Goal: Task Accomplishment & Management: Complete application form

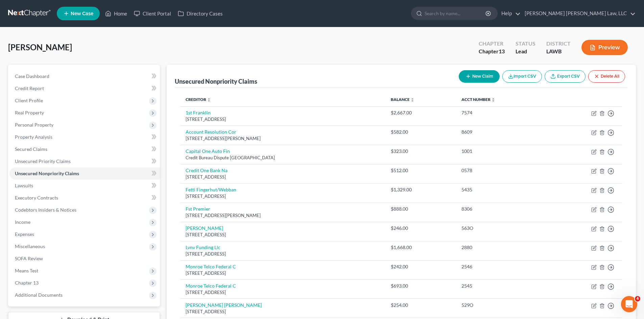
click at [30, 8] on link at bounding box center [29, 13] width 43 height 12
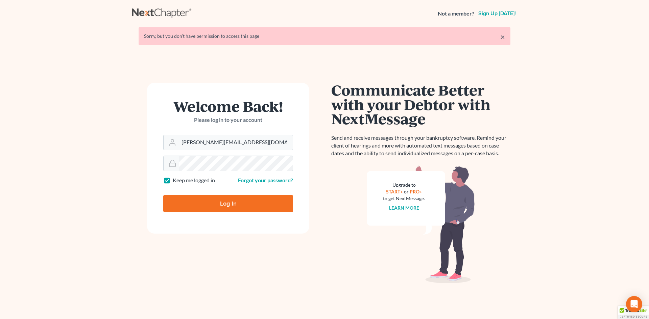
click at [205, 205] on input "Log In" at bounding box center [228, 203] width 130 height 17
type input "Thinking..."
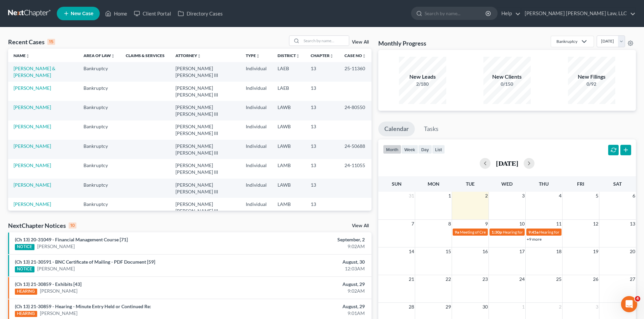
click at [78, 11] on span "New Case" at bounding box center [82, 13] width 23 height 5
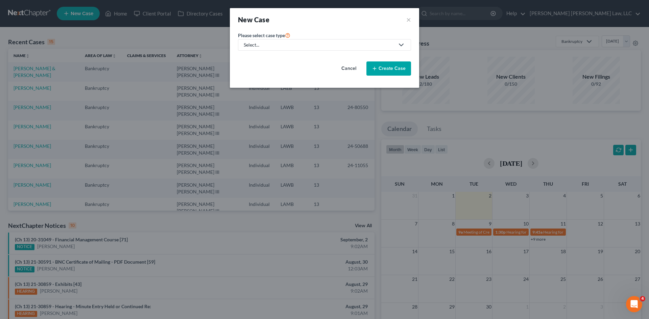
click at [250, 39] on label "Please select case type *" at bounding box center [264, 35] width 52 height 8
click at [256, 44] on div "Select..." at bounding box center [319, 45] width 151 height 7
click at [250, 57] on div "Bankruptcy" at bounding box center [274, 58] width 60 height 7
select select "36"
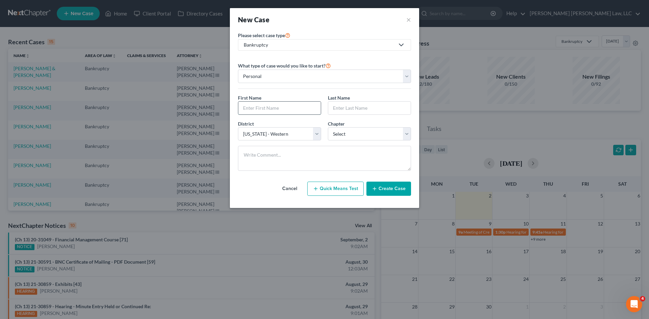
click at [257, 108] on input "text" at bounding box center [279, 108] width 82 height 13
type input "Michelle"
type input "Billeaud"
click at [341, 131] on select "Select 7 11 12 13" at bounding box center [369, 134] width 83 height 14
select select "3"
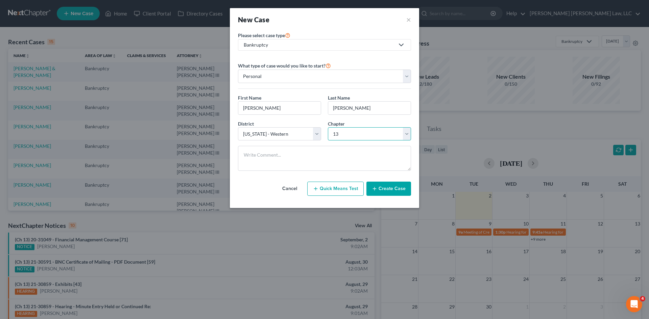
click at [328, 127] on select "Select 7 11 12 13" at bounding box center [369, 134] width 83 height 14
click at [386, 189] on button "Create Case" at bounding box center [388, 189] width 45 height 14
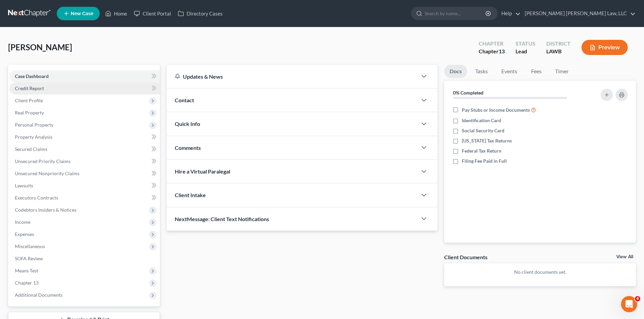
click at [28, 90] on span "Credit Report" at bounding box center [29, 88] width 29 height 6
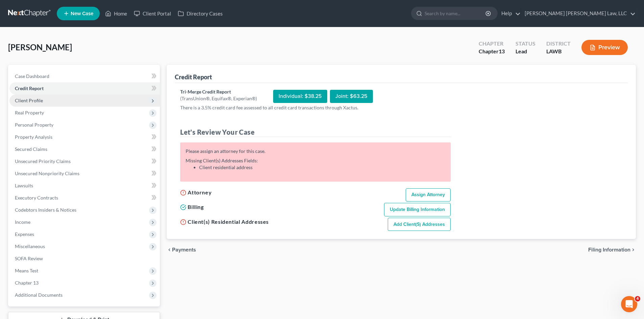
click at [28, 99] on span "Client Profile" at bounding box center [29, 101] width 28 height 6
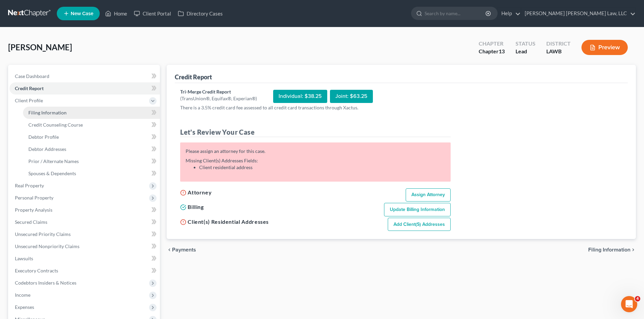
click at [34, 112] on span "Filing Information" at bounding box center [47, 113] width 38 height 6
select select "1"
select select "0"
select select "3"
select select "36"
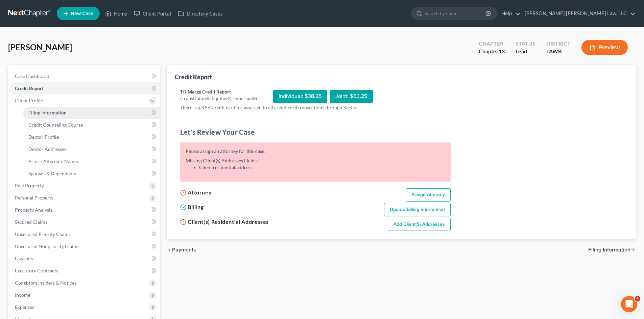
select select "19"
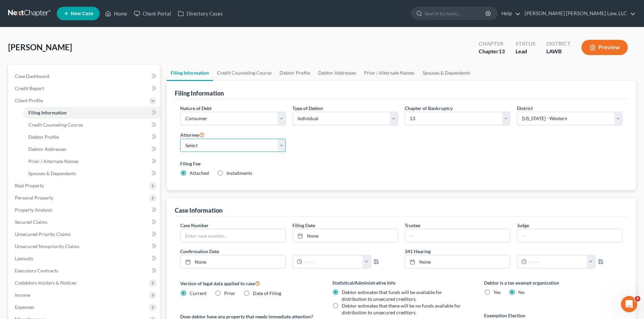
click at [190, 148] on select "Select E. Orum Young III - LAWB E. Orum Young III - LAMB E. Orum Young III - LA…" at bounding box center [232, 146] width 105 height 14
select select "1"
click at [180, 139] on select "Select E. Orum Young III - LAWB E. Orum Young III - LAMB E. Orum Young III - LA…" at bounding box center [232, 146] width 105 height 14
click at [529, 120] on select "Select Alabama - Middle Alabama - Northern Alabama - Southern Alaska Arizona Ar…" at bounding box center [569, 119] width 105 height 14
select select "35"
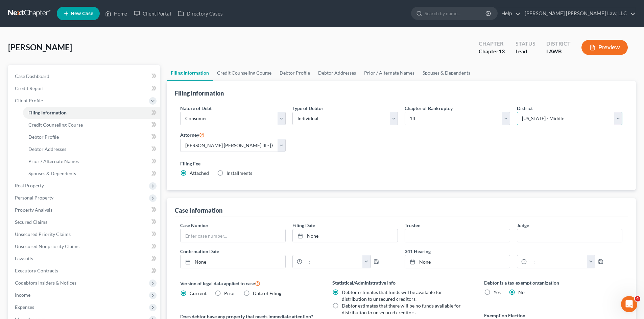
click at [517, 112] on select "Select Alabama - Middle Alabama - Northern Alabama - Southern Alaska Arizona Ar…" at bounding box center [569, 119] width 105 height 14
click at [536, 120] on select "Select Alabama - Middle Alabama - Northern Alabama - Southern Alaska Arizona Ar…" at bounding box center [569, 119] width 105 height 14
click at [541, 120] on select "Select Alabama - Middle Alabama - Northern Alabama - Southern Alaska Arizona Ar…" at bounding box center [569, 119] width 105 height 14
click at [249, 73] on link "Credit Counseling Course" at bounding box center [244, 73] width 63 height 16
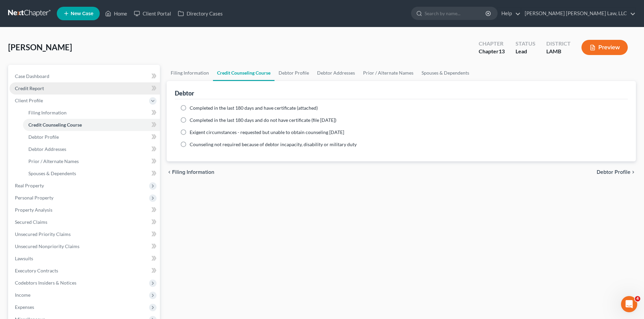
click at [36, 90] on span "Credit Report" at bounding box center [29, 88] width 29 height 6
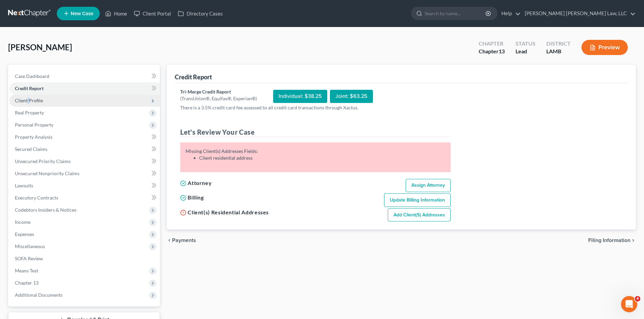
click at [28, 98] on span "Client Profile" at bounding box center [29, 101] width 28 height 6
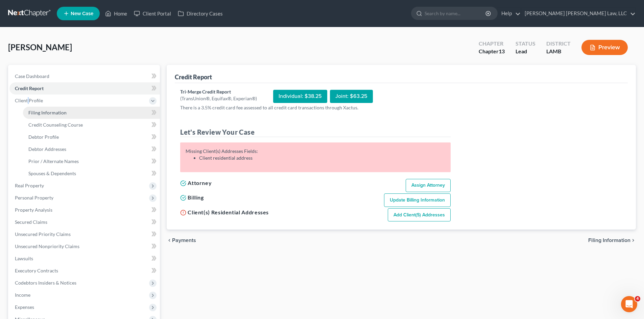
click at [41, 109] on link "Filing Information" at bounding box center [91, 113] width 137 height 12
select select "1"
select select "0"
select select "3"
select select "35"
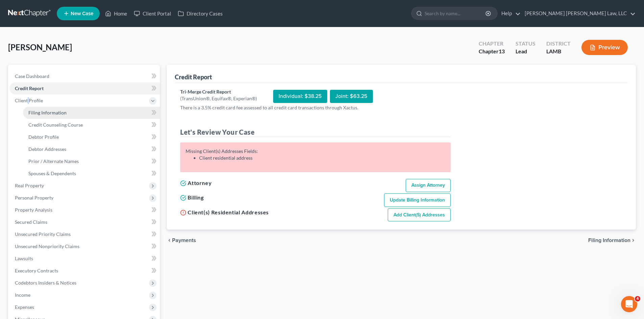
select select "1"
select select "19"
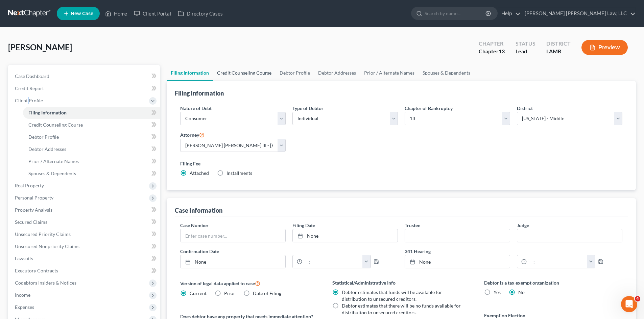
click at [229, 73] on link "Credit Counseling Course" at bounding box center [244, 73] width 63 height 16
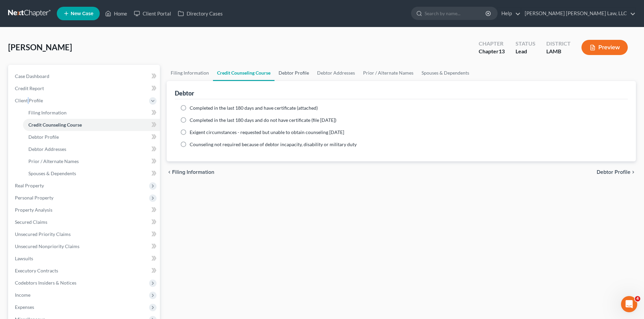
click at [285, 74] on link "Debtor Profile" at bounding box center [293, 73] width 39 height 16
select select "0"
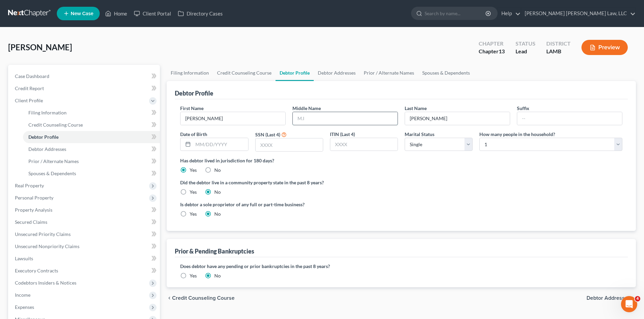
click at [323, 119] on input "text" at bounding box center [345, 118] width 105 height 13
type input "Renee"
click at [211, 140] on input "text" at bounding box center [220, 144] width 55 height 13
type input "11/03/1984"
click at [269, 144] on input "text" at bounding box center [288, 145] width 67 height 13
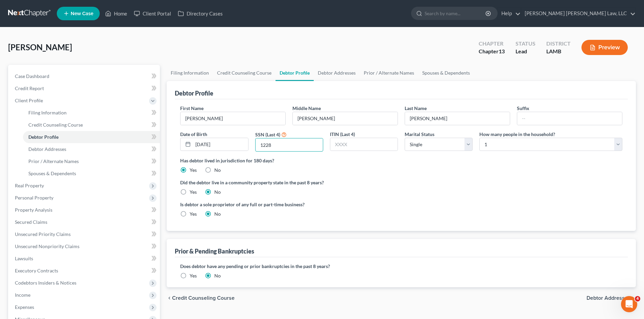
type input "1228"
click at [190, 194] on label "Yes" at bounding box center [193, 192] width 7 height 7
click at [192, 193] on input "Yes" at bounding box center [194, 191] width 4 height 4
radio input "true"
radio input "false"
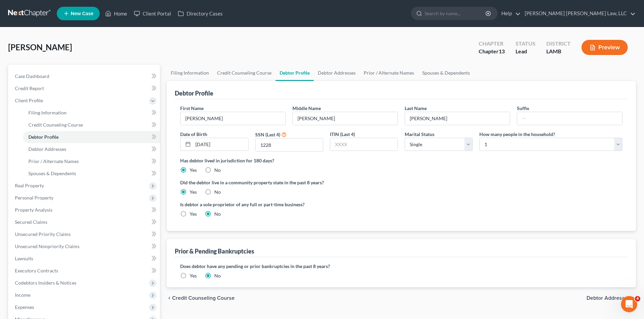
click at [190, 276] on label "Yes" at bounding box center [193, 276] width 7 height 7
click at [192, 276] on input "Yes" at bounding box center [194, 275] width 4 height 4
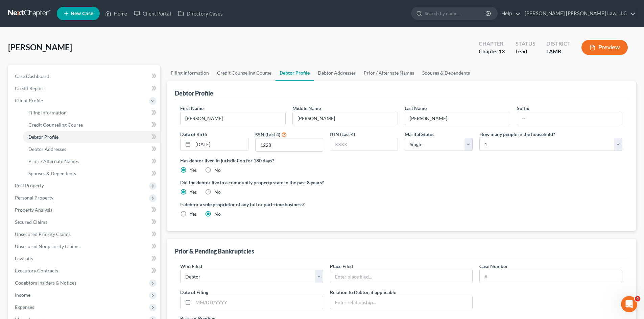
click at [212, 262] on div "Who Filed * Debtor Other Place Filed * Case Number Date of Filing * Relation to…" at bounding box center [401, 317] width 453 height 119
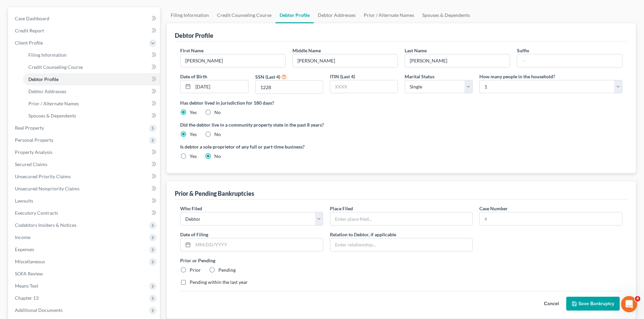
scroll to position [125, 0]
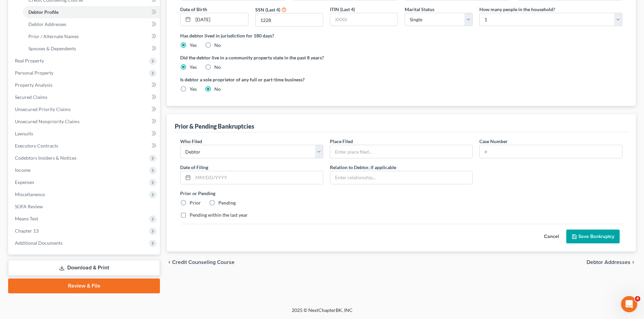
click at [555, 236] on button "Cancel" at bounding box center [551, 237] width 30 height 14
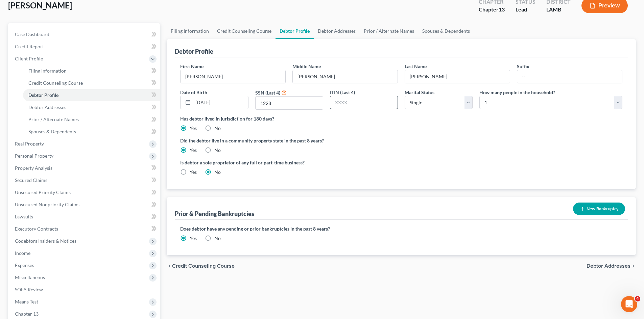
scroll to position [0, 0]
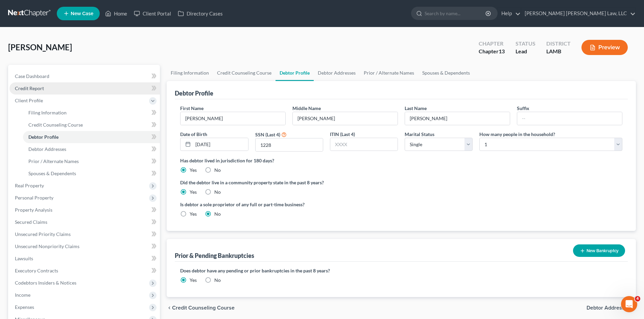
click at [31, 90] on span "Credit Report" at bounding box center [29, 88] width 29 height 6
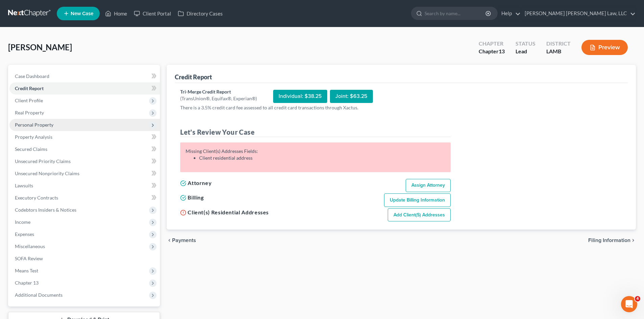
click at [20, 125] on span "Personal Property" at bounding box center [34, 125] width 39 height 6
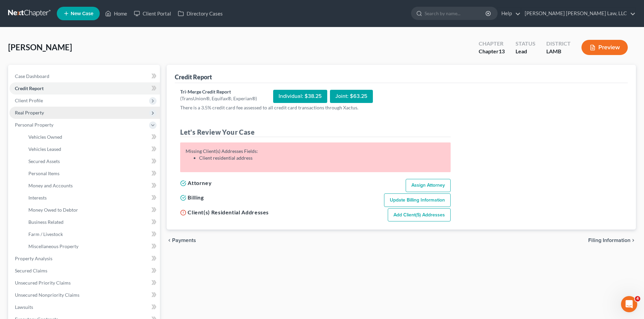
click at [25, 116] on span "Real Property" at bounding box center [84, 113] width 150 height 12
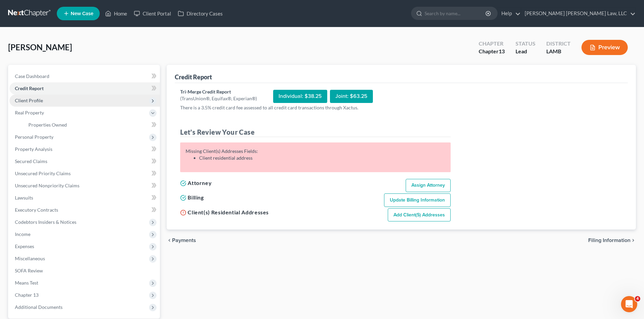
click at [33, 101] on span "Client Profile" at bounding box center [29, 101] width 28 height 6
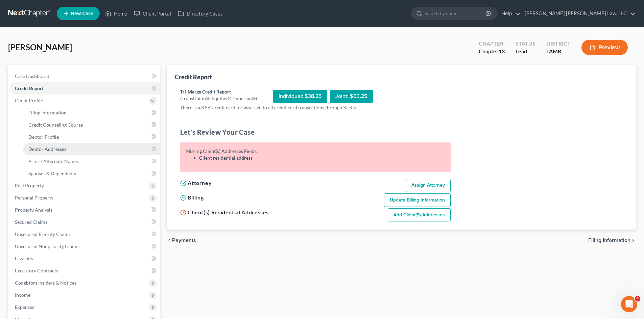
click at [43, 151] on span "Debtor Addresses" at bounding box center [47, 149] width 38 height 6
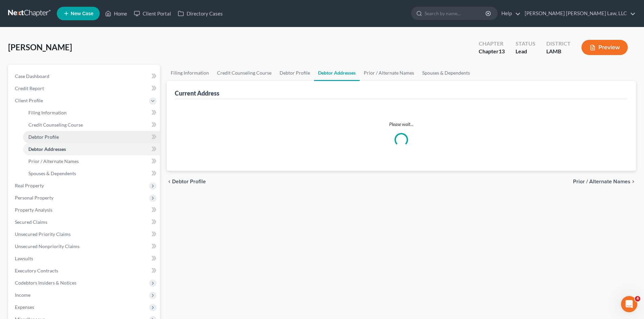
select select "0"
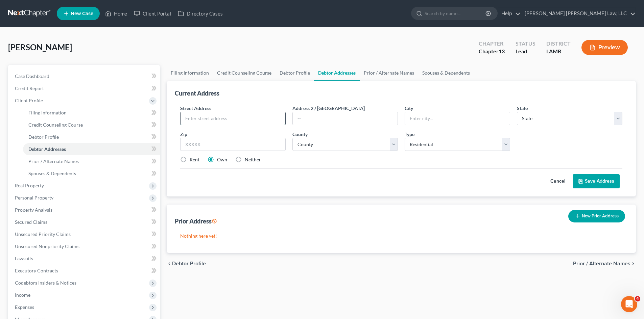
click at [211, 116] on input "text" at bounding box center [232, 118] width 105 height 13
type input "1"
type input "42584 Baystone Ave"
click at [243, 147] on input "text" at bounding box center [232, 145] width 105 height 14
type input "70769"
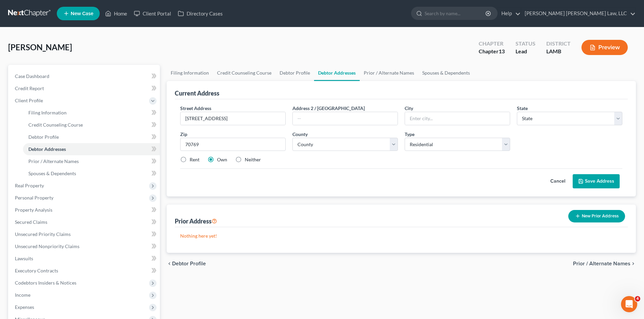
click at [311, 172] on div "Cancel Save Address" at bounding box center [401, 179] width 442 height 20
type input "Prairieville"
select select "19"
click at [302, 149] on select "County" at bounding box center [344, 145] width 105 height 14
click at [298, 144] on select "County" at bounding box center [344, 145] width 105 height 14
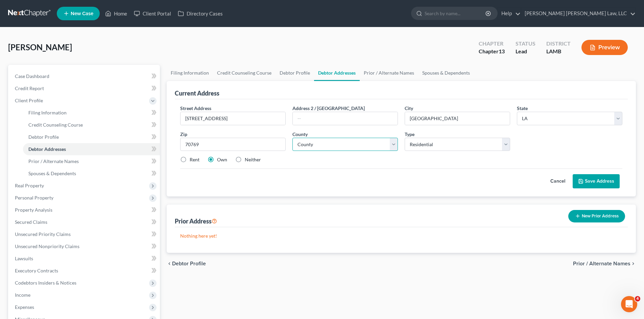
click at [299, 145] on select "County Acadia Allen Ascension Assumption Avoyelles Beauregard Bienville Bossier…" at bounding box center [344, 145] width 105 height 14
select select "2"
click at [292, 138] on select "County Acadia Allen Ascension Assumption Avoyelles Beauregard Bienville Bossier…" at bounding box center [344, 145] width 105 height 14
click at [592, 179] on button "Save Address" at bounding box center [595, 181] width 47 height 14
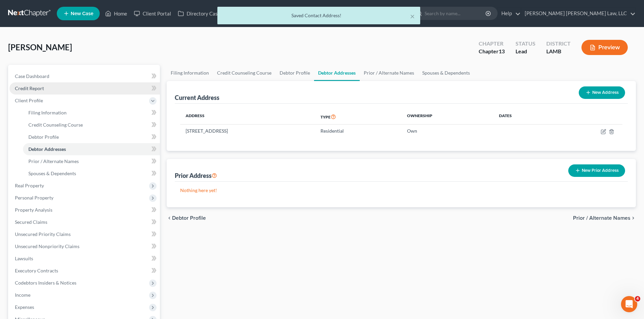
click at [19, 88] on span "Credit Report" at bounding box center [29, 88] width 29 height 6
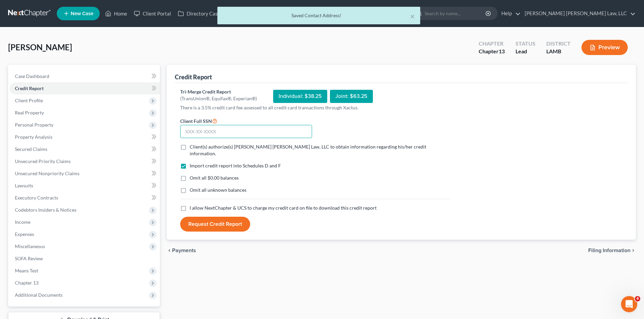
click at [218, 131] on input "text" at bounding box center [246, 132] width 132 height 14
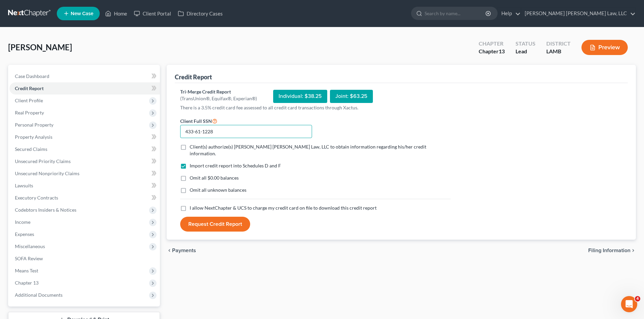
type input "433-61-1228"
click at [190, 146] on label "Client(s) authorize(s) E. Orum Young Law, LLC to obtain information regarding h…" at bounding box center [320, 151] width 261 height 14
click at [192, 146] on input "Client(s) authorize(s) E. Orum Young Law, LLC to obtain information regarding h…" at bounding box center [194, 146] width 4 height 4
checkbox input "true"
drag, startPoint x: 183, startPoint y: 173, endPoint x: 183, endPoint y: 176, distance: 3.4
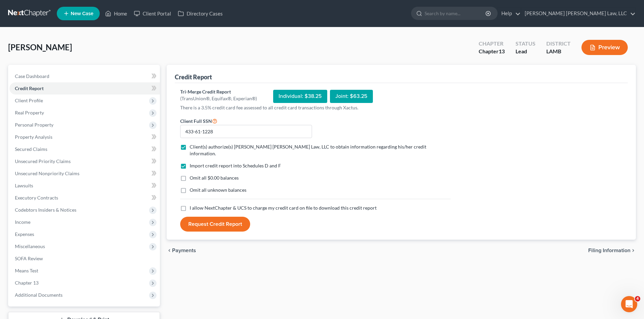
click at [190, 175] on label "Omit all $0.00 balances" at bounding box center [214, 178] width 49 height 7
click at [192, 175] on input "Omit all $0.00 balances" at bounding box center [194, 177] width 4 height 4
checkbox input "true"
click at [190, 187] on label "Omit all unknown balances" at bounding box center [218, 190] width 57 height 7
click at [192, 187] on input "Omit all unknown balances" at bounding box center [194, 189] width 4 height 4
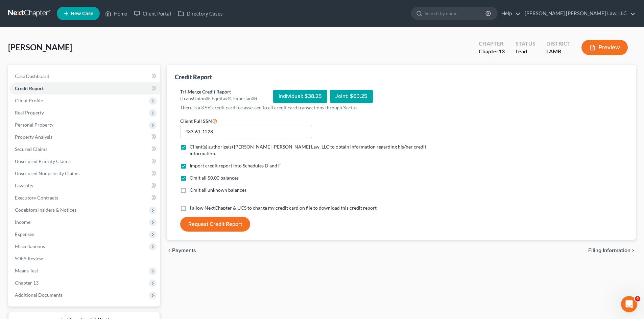
checkbox input "true"
drag, startPoint x: 185, startPoint y: 195, endPoint x: 183, endPoint y: 201, distance: 6.6
click at [185, 196] on div "Import credit report into Schedules D and F Omit all $0.00 balances Omit all un…" at bounding box center [315, 184] width 277 height 42
drag, startPoint x: 184, startPoint y: 200, endPoint x: 186, endPoint y: 204, distance: 4.1
click at [190, 205] on label "I allow NextChapter & UCS to charge my credit card on file to download this cre…" at bounding box center [283, 208] width 187 height 7
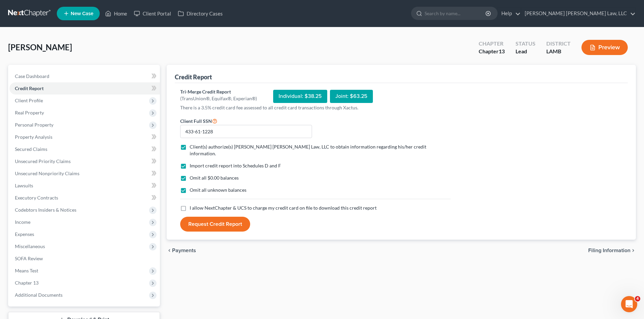
click at [192, 205] on input "I allow NextChapter & UCS to charge my credit card on file to download this cre…" at bounding box center [194, 207] width 4 height 4
checkbox input "true"
click at [198, 217] on button "Request Credit Report" at bounding box center [215, 224] width 70 height 15
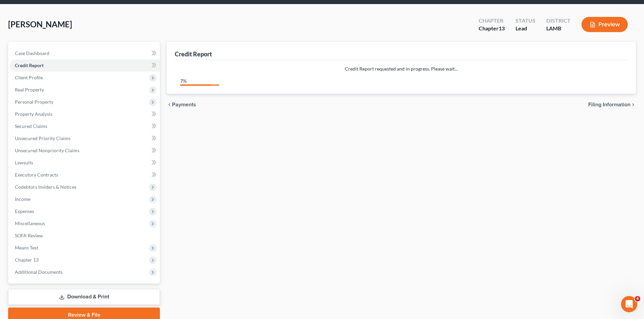
scroll to position [52, 0]
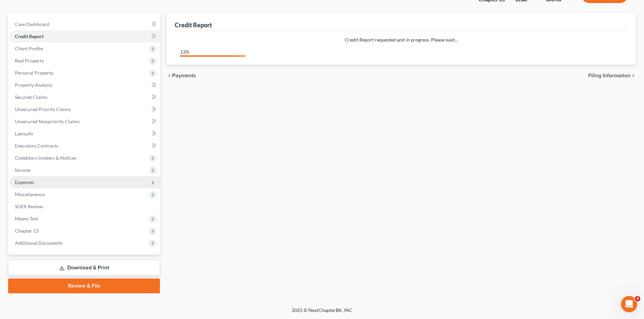
click at [25, 183] on span "Expenses" at bounding box center [24, 182] width 19 height 6
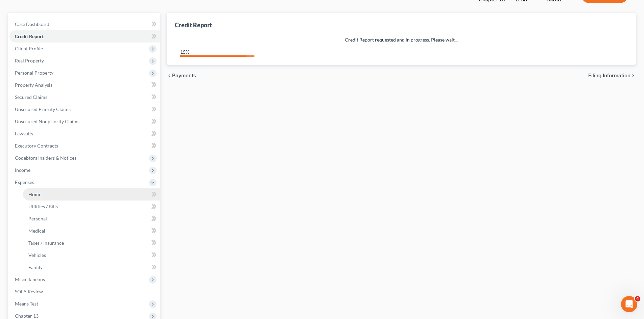
click at [32, 193] on span "Home" at bounding box center [34, 195] width 13 height 6
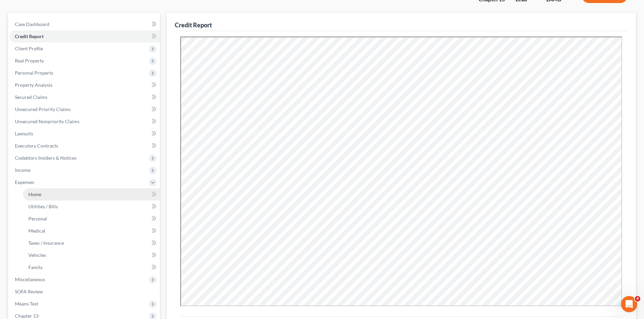
scroll to position [0, 0]
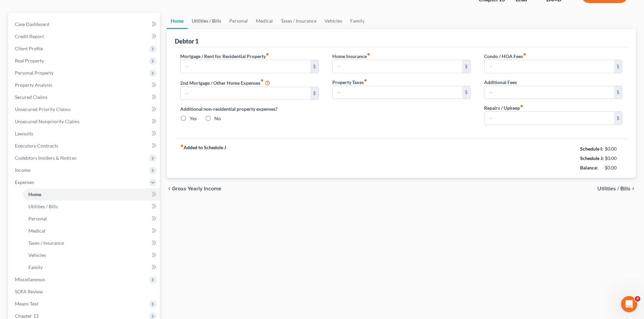
scroll to position [5, 0]
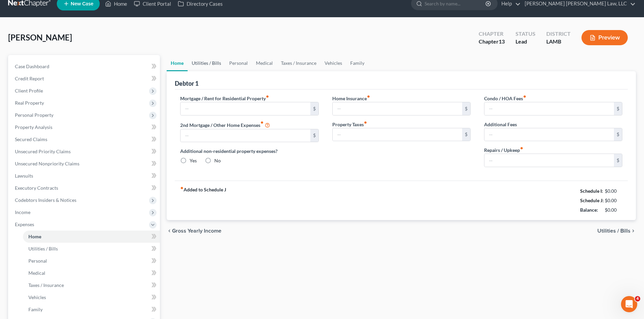
type input "0.00"
radio input "true"
type input "0.00"
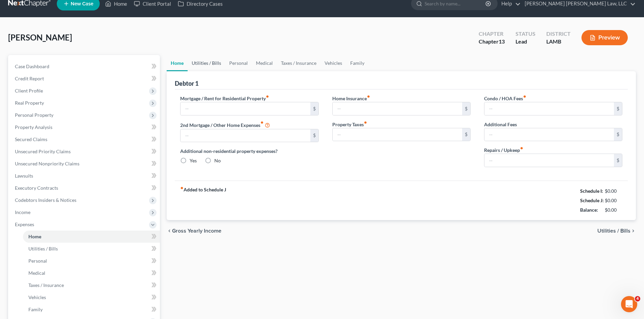
type input "0.00"
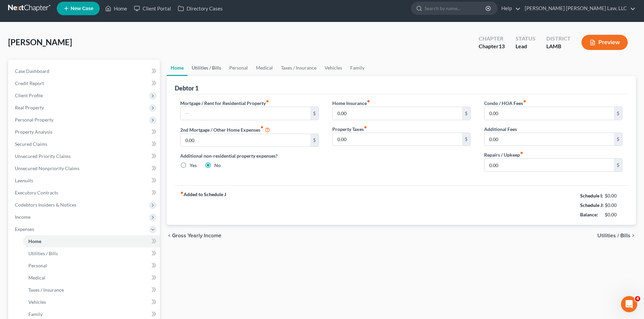
scroll to position [0, 0]
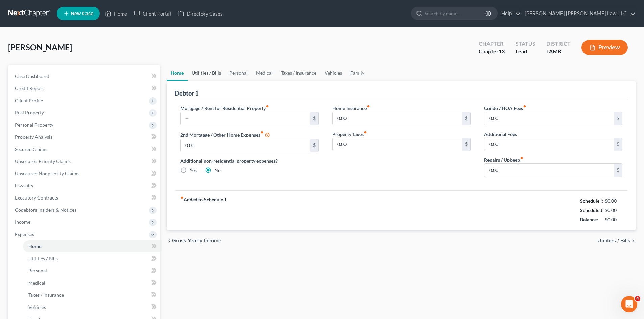
click at [205, 74] on link "Utilities / Bills" at bounding box center [207, 73] width 38 height 16
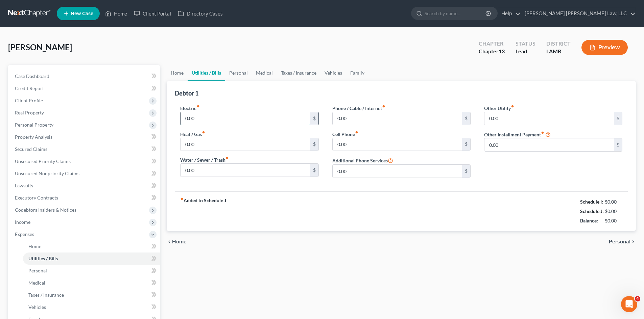
click at [195, 119] on input "0.00" at bounding box center [244, 118] width 129 height 13
click at [196, 120] on input "0.00" at bounding box center [244, 118] width 129 height 13
drag, startPoint x: 197, startPoint y: 119, endPoint x: 183, endPoint y: 121, distance: 14.0
click at [183, 121] on input "0.00" at bounding box center [244, 118] width 129 height 13
click at [220, 118] on input "0.00" at bounding box center [244, 118] width 129 height 13
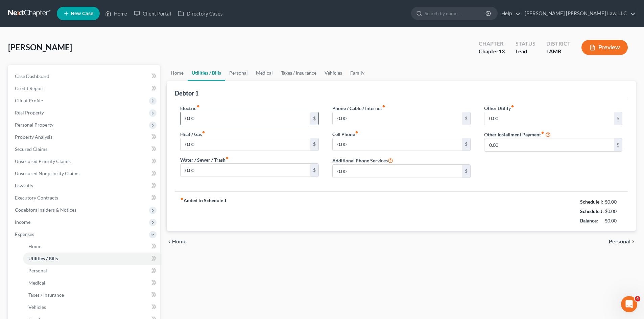
click at [199, 117] on input "0.00" at bounding box center [244, 118] width 129 height 13
click at [209, 120] on input "0.00" at bounding box center [244, 118] width 129 height 13
drag, startPoint x: 209, startPoint y: 120, endPoint x: 181, endPoint y: 124, distance: 27.6
click at [179, 126] on div "Electric fiber_manual_record 0.00 $ Heat / Gas fiber_manual_record 0.00 $ Water…" at bounding box center [249, 144] width 152 height 79
type input "160.00"
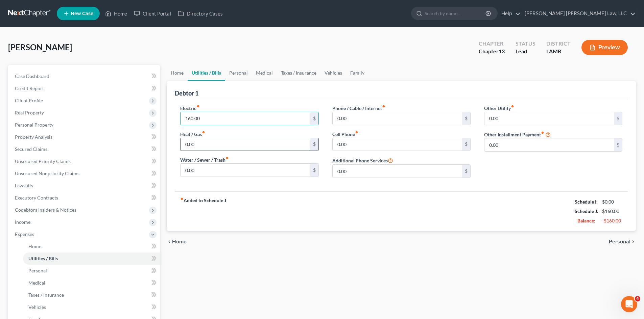
click at [196, 143] on input "0.00" at bounding box center [244, 144] width 129 height 13
type input "26.00"
click at [200, 170] on input "0.00" at bounding box center [244, 170] width 129 height 13
type input "75.00"
click at [351, 123] on input "0.00" at bounding box center [397, 118] width 129 height 13
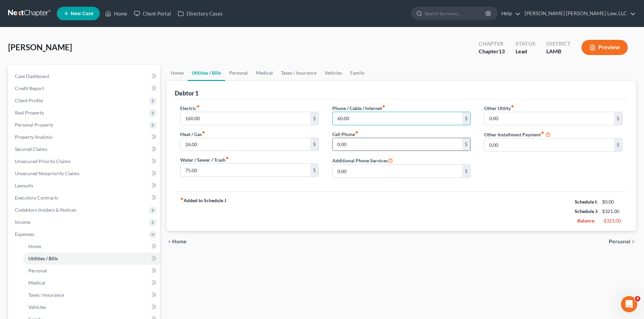
type input "60.00"
click at [352, 143] on input "0.00" at bounding box center [397, 144] width 129 height 13
type input "190.00"
click at [244, 70] on link "Personal" at bounding box center [238, 73] width 27 height 16
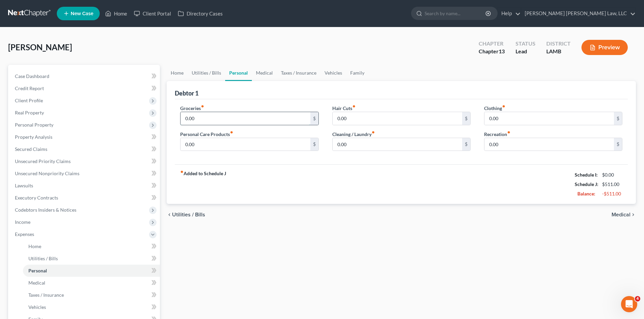
click at [205, 120] on input "0.00" at bounding box center [244, 118] width 129 height 13
type input "487.00"
click at [215, 142] on input "0.00" at bounding box center [244, 144] width 129 height 13
type input "50.00"
click at [512, 114] on input "0.00" at bounding box center [548, 118] width 129 height 13
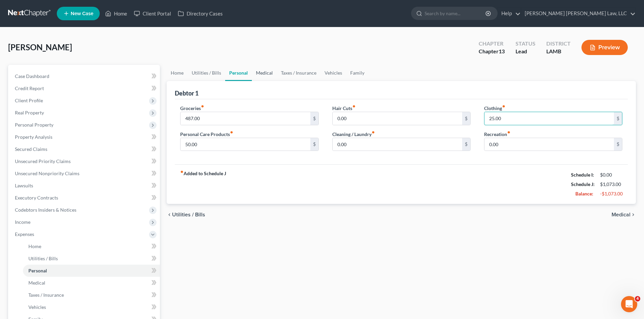
type input "25.00"
click at [264, 72] on link "Medical" at bounding box center [264, 73] width 25 height 16
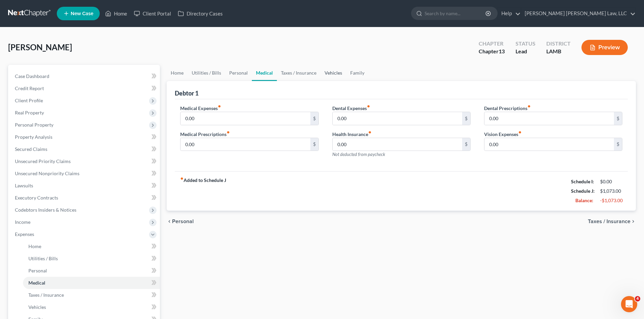
click at [331, 71] on link "Vehicles" at bounding box center [333, 73] width 26 height 16
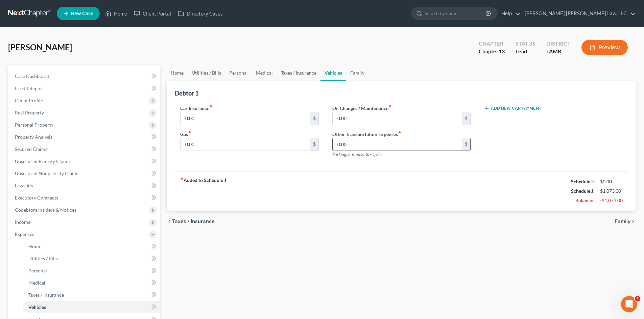
click at [350, 141] on input "0.00" at bounding box center [397, 144] width 129 height 13
type input "75.00"
click at [297, 73] on link "Taxes / Insurance" at bounding box center [299, 73] width 44 height 16
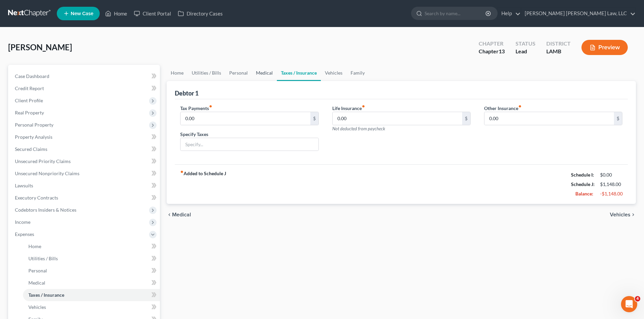
click at [264, 75] on link "Medical" at bounding box center [264, 73] width 25 height 16
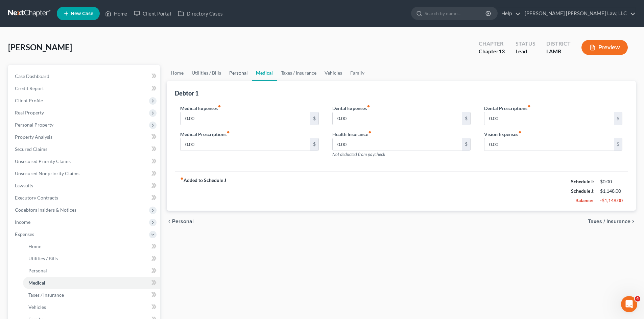
click at [240, 76] on link "Personal" at bounding box center [238, 73] width 27 height 16
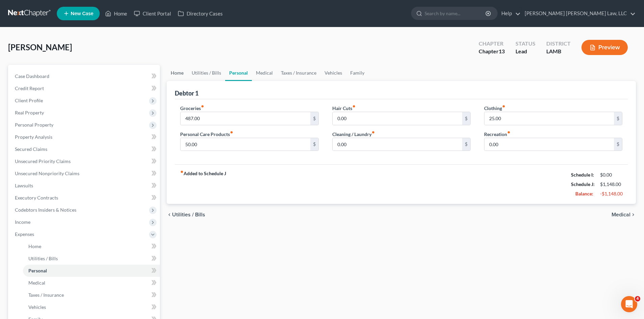
click at [178, 76] on link "Home" at bounding box center [177, 73] width 21 height 16
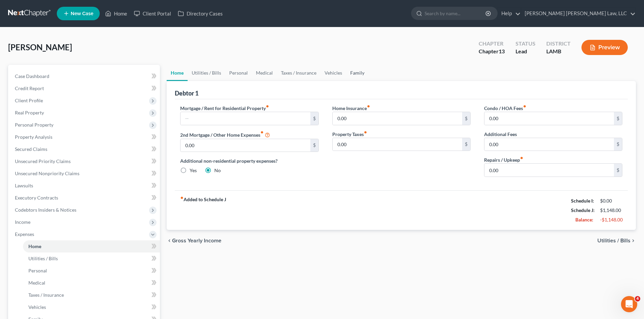
click at [352, 72] on link "Family" at bounding box center [357, 73] width 22 height 16
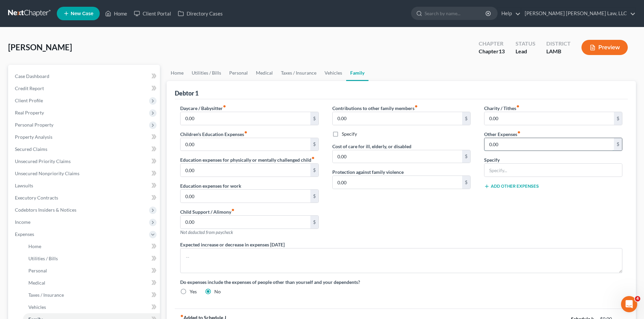
click at [519, 142] on input "0.00" at bounding box center [548, 144] width 129 height 13
click at [502, 168] on input "text" at bounding box center [553, 170] width 138 height 13
type input "DMV"
click at [499, 147] on input "0.00" at bounding box center [548, 144] width 129 height 13
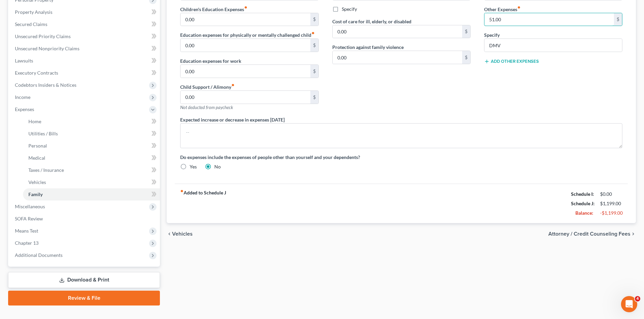
scroll to position [135, 0]
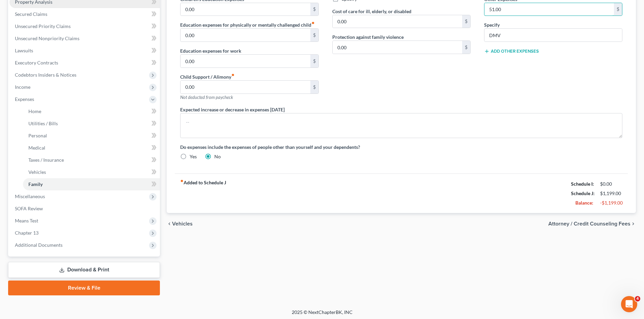
type input "51.00"
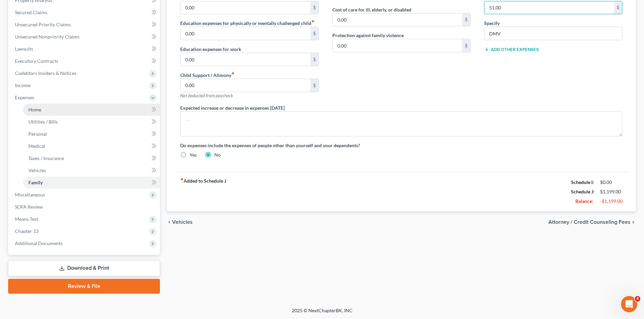
scroll to position [137, 0]
click at [26, 58] on span "Executory Contracts" at bounding box center [36, 61] width 43 height 6
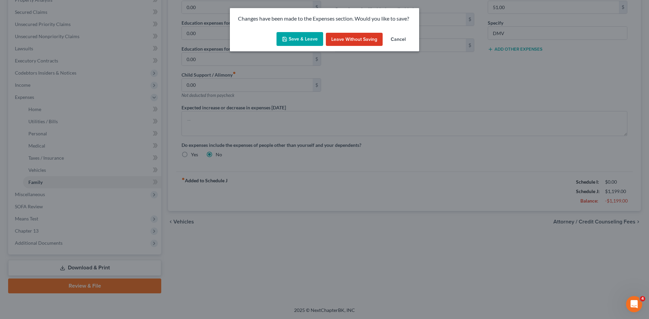
click at [296, 40] on button "Save & Leave" at bounding box center [299, 39] width 47 height 14
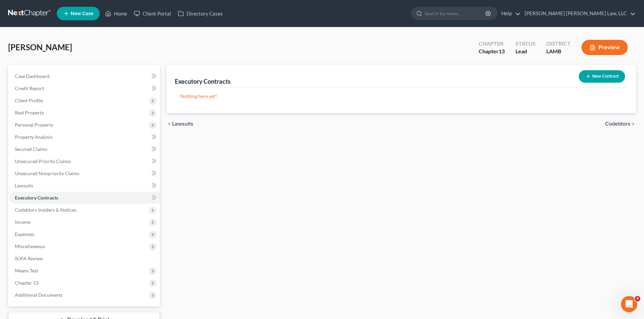
click at [21, 14] on link at bounding box center [29, 13] width 43 height 12
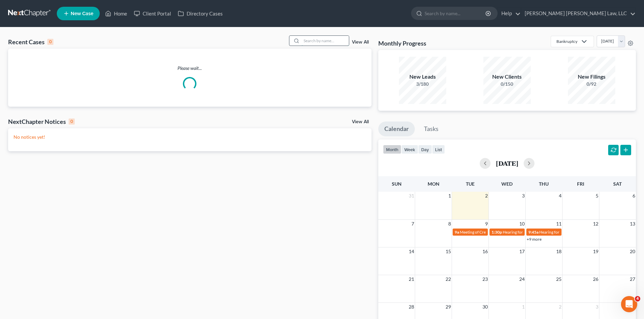
click at [311, 42] on input "search" at bounding box center [324, 41] width 47 height 10
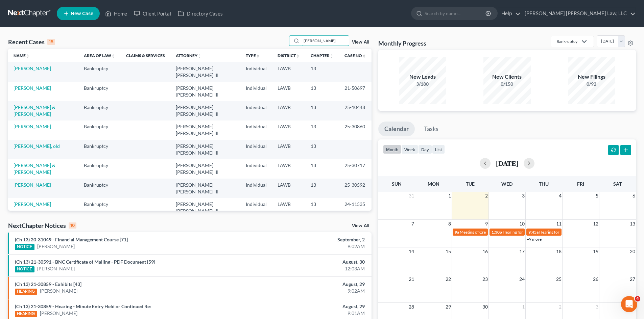
type input "[PERSON_NAME]"
click at [30, 72] on td "[PERSON_NAME]" at bounding box center [43, 71] width 70 height 19
click at [30, 70] on link "[PERSON_NAME]" at bounding box center [33, 69] width 38 height 6
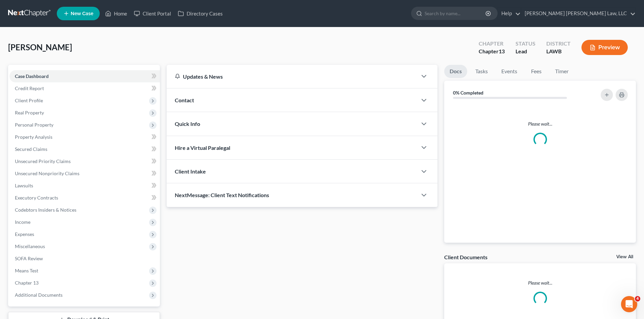
click at [31, 68] on div "Case Dashboard Payments Invoices Payments Payments Credit Report Client Profile…" at bounding box center [84, 186] width 152 height 242
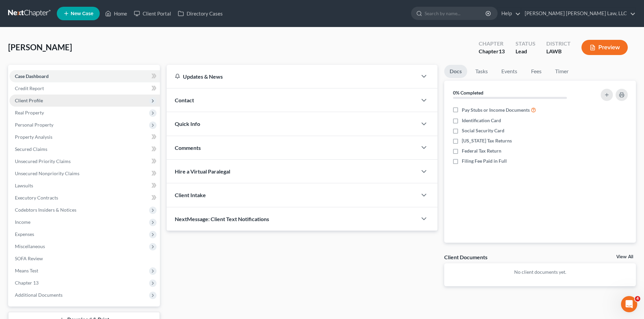
click at [27, 98] on span "Client Profile" at bounding box center [29, 101] width 28 height 6
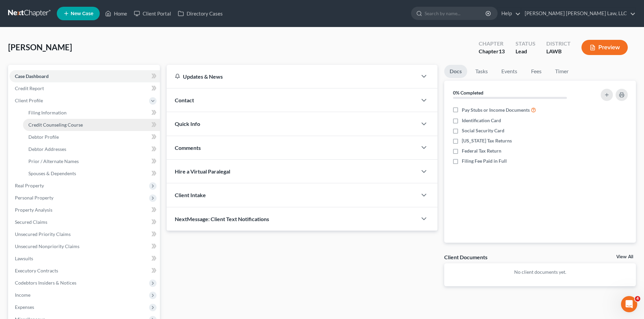
click at [36, 126] on span "Credit Counseling Course" at bounding box center [55, 125] width 54 height 6
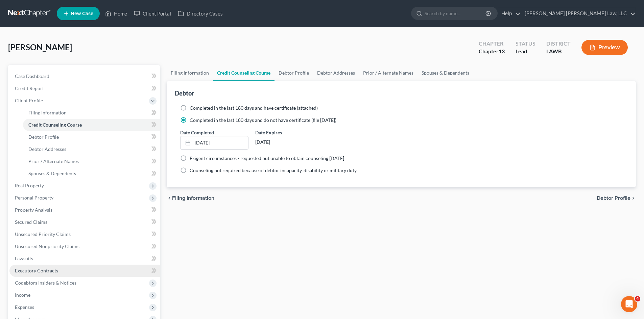
scroll to position [101, 0]
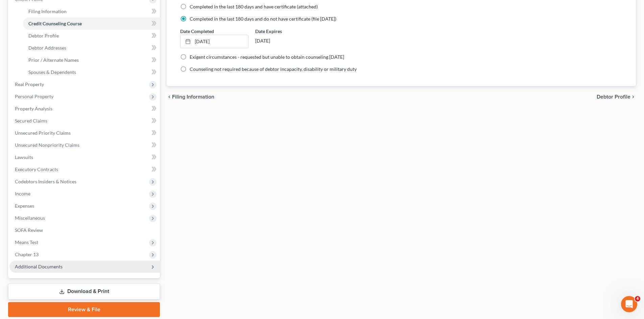
click at [34, 265] on span "Additional Documents" at bounding box center [39, 267] width 48 height 6
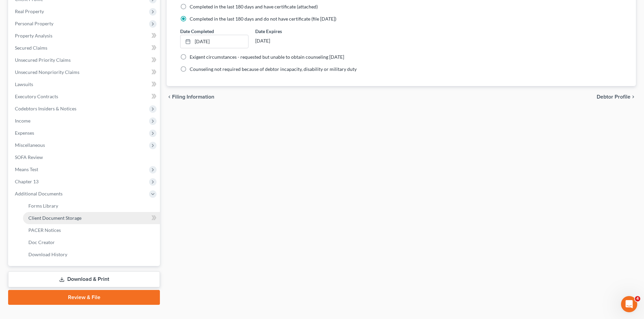
click at [49, 218] on span "Client Document Storage" at bounding box center [54, 218] width 53 height 6
